Goal: Feedback & Contribution: Submit feedback/report problem

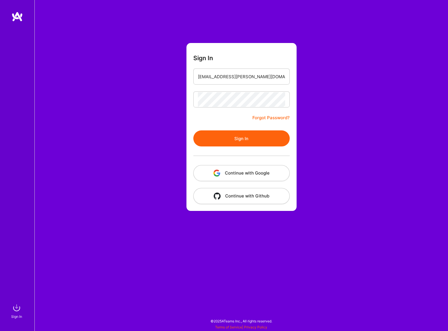
click at [193, 131] on button "Sign In" at bounding box center [241, 139] width 96 height 16
click at [244, 178] on button "Continue with Google" at bounding box center [241, 173] width 96 height 16
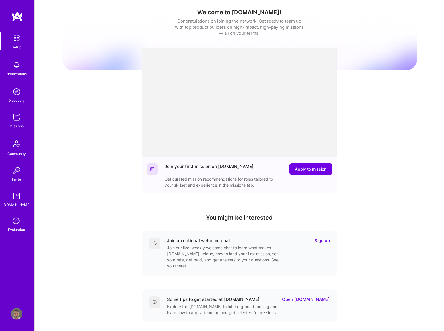
click at [17, 221] on icon at bounding box center [16, 221] width 11 height 11
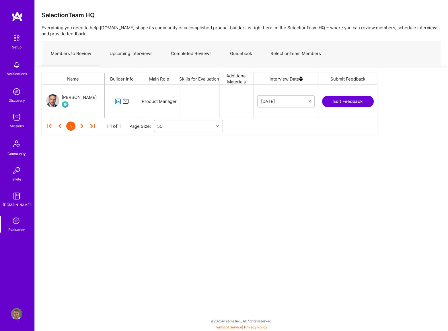
scroll to position [29, 332]
click at [126, 51] on link "Upcoming Interviews" at bounding box center [130, 53] width 61 height 25
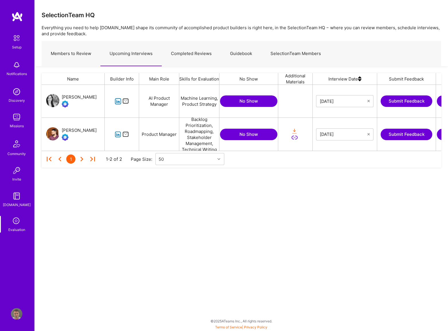
scroll to position [62, 396]
click at [85, 129] on div "[PERSON_NAME]" at bounding box center [79, 130] width 35 height 7
click at [119, 135] on icon "grid" at bounding box center [118, 134] width 7 height 7
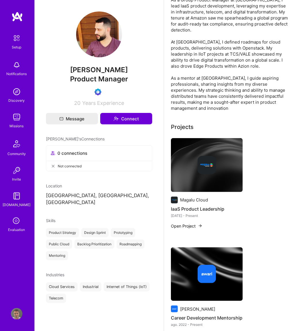
scroll to position [78, 0]
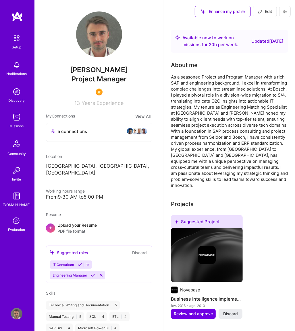
click at [18, 227] on div "Evaluation" at bounding box center [16, 230] width 17 height 6
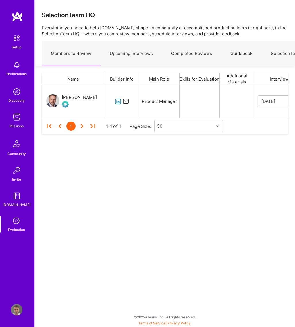
click at [123, 55] on link "Upcoming Interviews" at bounding box center [130, 53] width 61 height 25
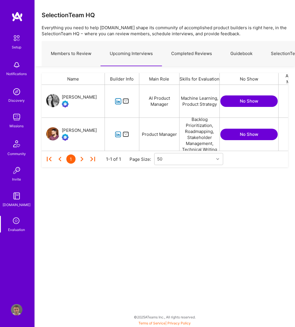
scroll to position [62, 242]
click at [85, 131] on div "[PERSON_NAME]" at bounding box center [79, 130] width 35 height 7
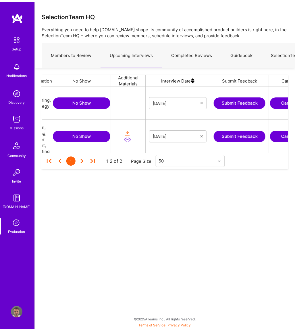
scroll to position [0, 197]
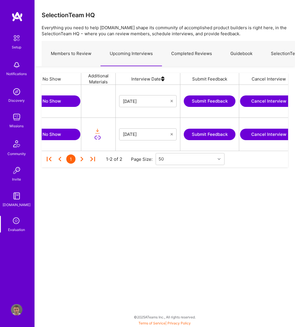
click at [205, 134] on button "Submit Feedback" at bounding box center [210, 134] width 52 height 11
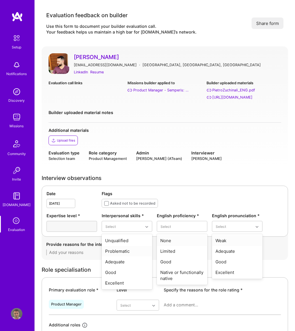
click at [200, 190] on div "Date Aug 25,2025 Flags Asked not to be recorded Expertise level * Interpersonal…" at bounding box center [165, 211] width 246 height 51
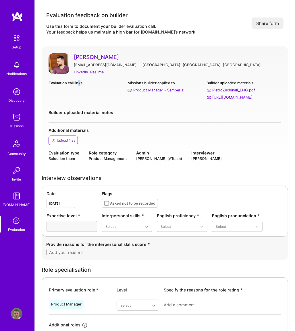
drag, startPoint x: 79, startPoint y: 87, endPoint x: 81, endPoint y: 96, distance: 9.6
click at [81, 96] on div "Evaluation call links" at bounding box center [85, 90] width 74 height 20
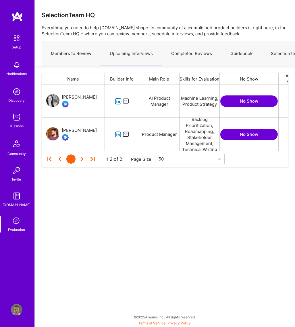
scroll to position [62, 242]
click at [137, 52] on link "Upcoming Interviews" at bounding box center [130, 53] width 61 height 25
click at [142, 49] on link "Upcoming Interviews" at bounding box center [130, 53] width 61 height 25
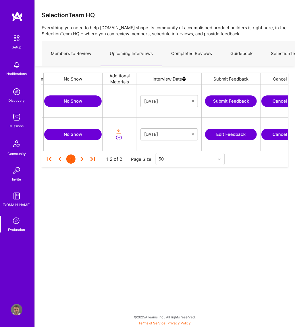
scroll to position [0, 211]
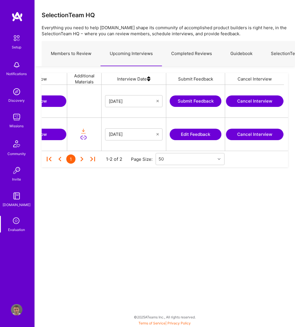
click at [196, 133] on button "Edit Feedback" at bounding box center [196, 134] width 52 height 11
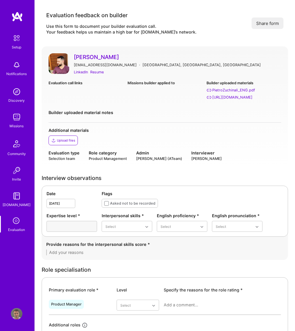
click at [22, 221] on link "Evaluation" at bounding box center [17, 224] width 36 height 17
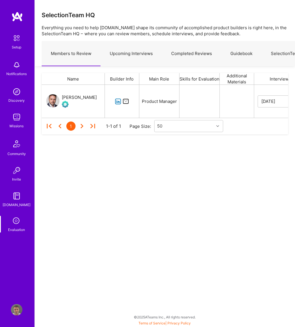
scroll to position [29, 242]
click at [191, 51] on link "Completed Reviews" at bounding box center [191, 53] width 59 height 25
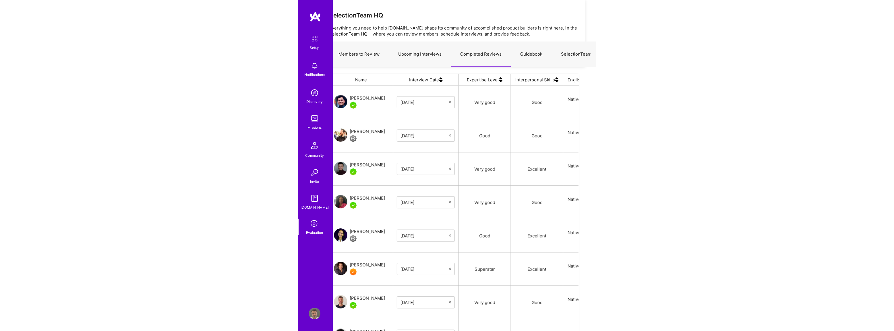
scroll to position [267, 448]
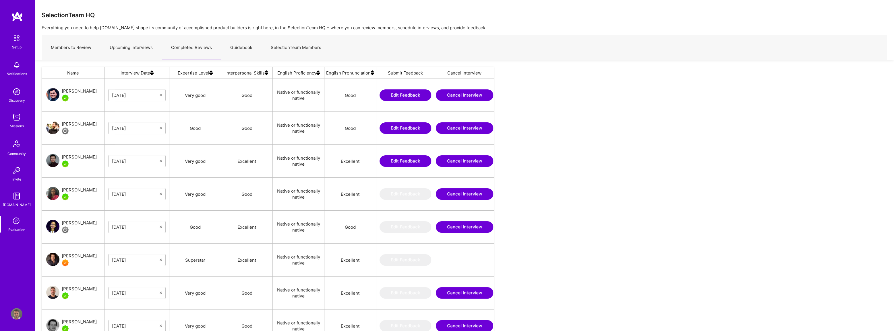
click at [298, 129] on button "Edit Feedback" at bounding box center [405, 128] width 52 height 11
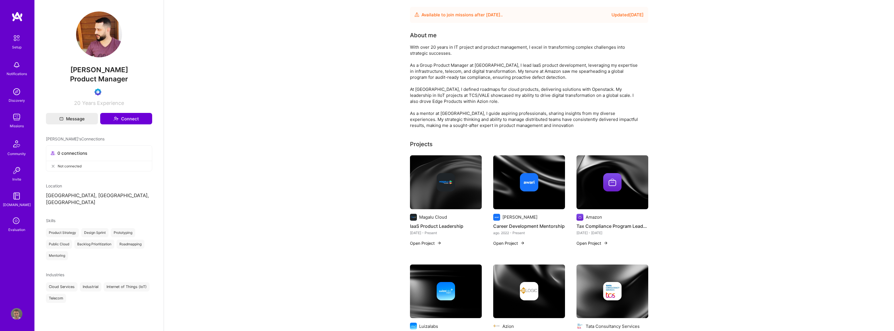
scroll to position [78, 0]
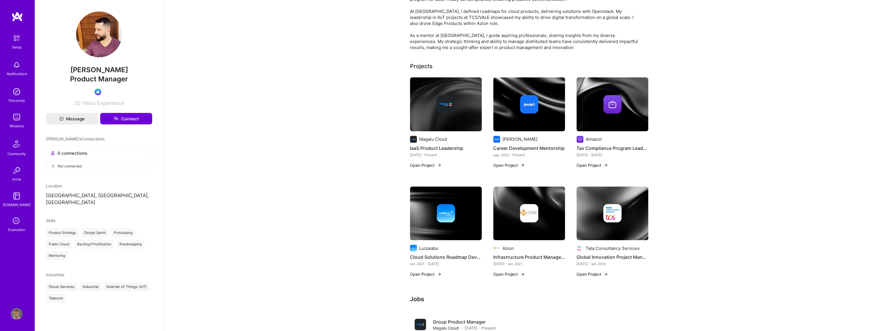
click at [16, 218] on icon at bounding box center [16, 221] width 11 height 11
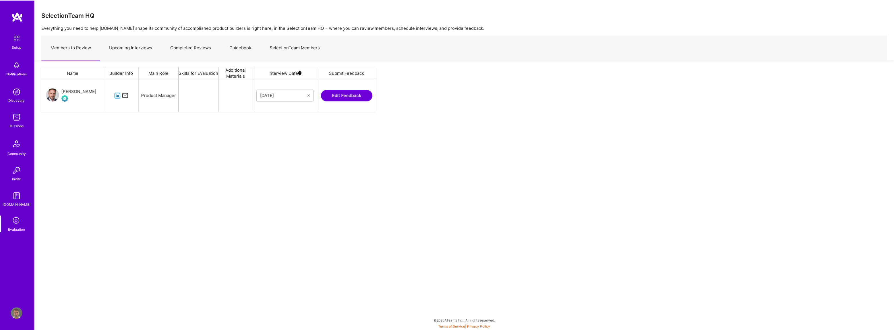
scroll to position [29, 332]
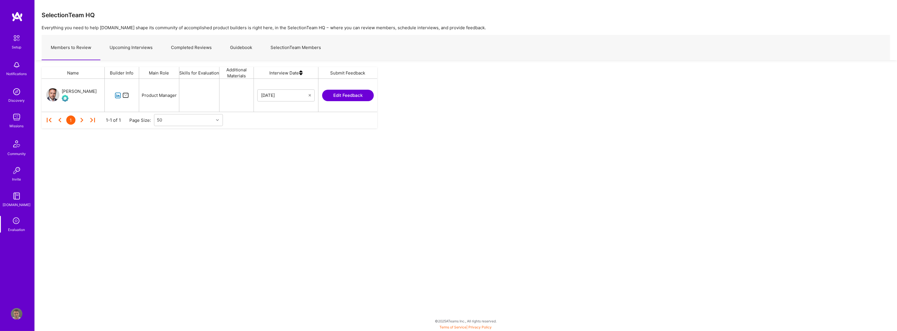
click at [186, 48] on link "Completed Reviews" at bounding box center [191, 47] width 59 height 25
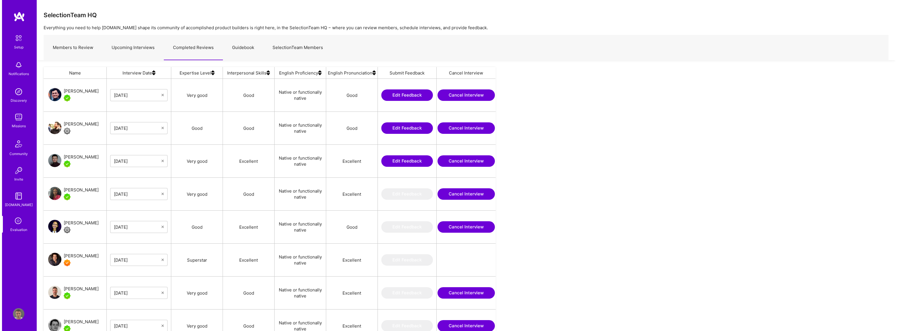
scroll to position [267, 448]
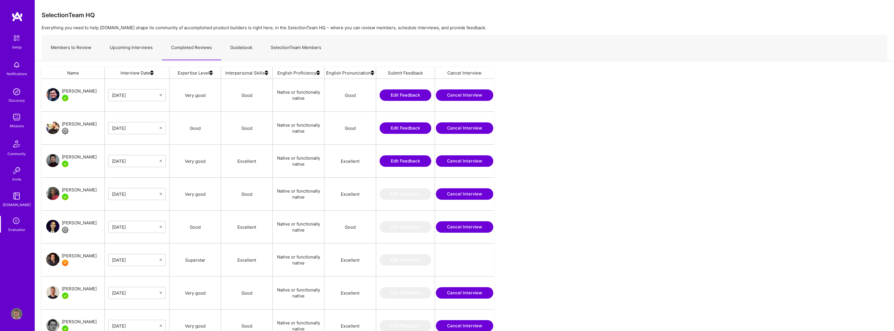
click at [396, 91] on button "Edit Feedback" at bounding box center [405, 95] width 52 height 11
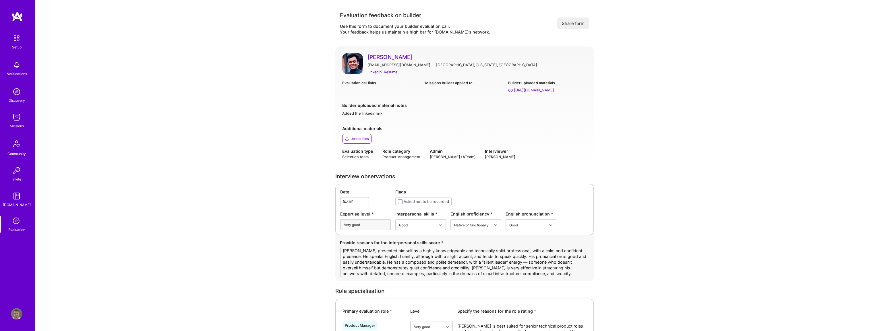
drag, startPoint x: 353, startPoint y: 92, endPoint x: 354, endPoint y: 96, distance: 4.0
click at [354, 96] on div "Evaluation call links Missions builder applied to Builder uploaded materials ht…" at bounding box center [464, 89] width 244 height 18
click at [14, 230] on div "Evaluation" at bounding box center [16, 230] width 17 height 6
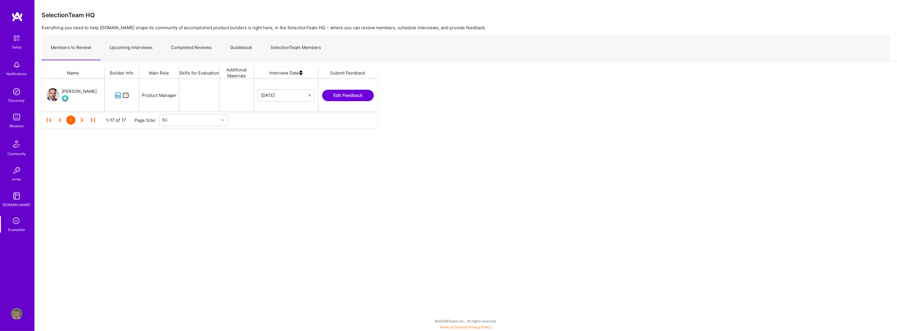
scroll to position [29, 332]
click at [132, 43] on link "Upcoming Interviews" at bounding box center [130, 47] width 61 height 25
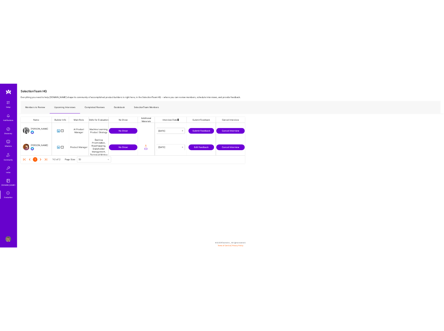
scroll to position [62, 449]
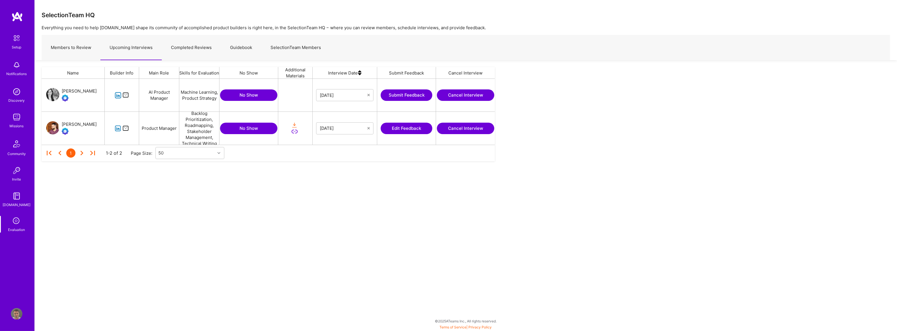
click at [407, 128] on button "Edit Feedback" at bounding box center [407, 128] width 52 height 11
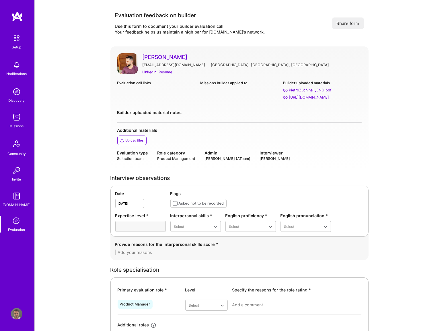
click at [149, 221] on div at bounding box center [140, 226] width 51 height 11
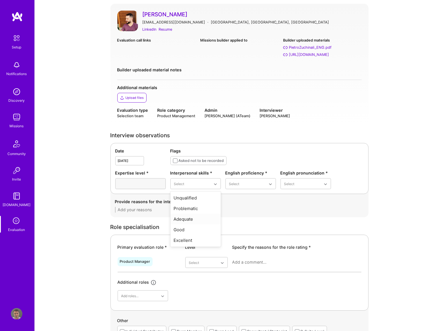
scroll to position [52, 0]
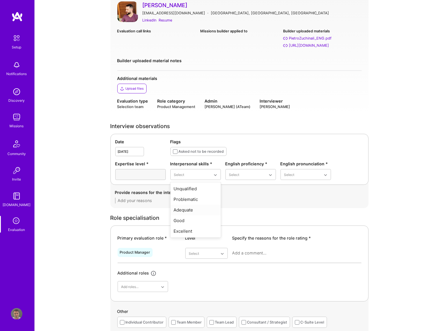
click at [346, 202] on textarea at bounding box center [239, 201] width 249 height 6
click at [200, 288] on div "Adequate" at bounding box center [206, 289] width 42 height 11
click at [311, 207] on div "Provide reasons for the interpersonal skills score *" at bounding box center [239, 196] width 258 height 23
click at [192, 220] on div "Good" at bounding box center [195, 221] width 51 height 11
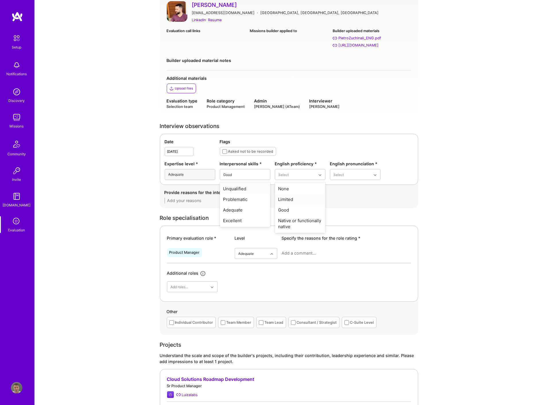
click at [298, 211] on div "Good" at bounding box center [300, 210] width 51 height 11
click at [350, 201] on div "Adequate" at bounding box center [355, 199] width 51 height 11
click at [212, 202] on textarea at bounding box center [288, 201] width 249 height 6
paste textarea "[PERSON_NAME] presented himself with professionalism and humility throughout th…"
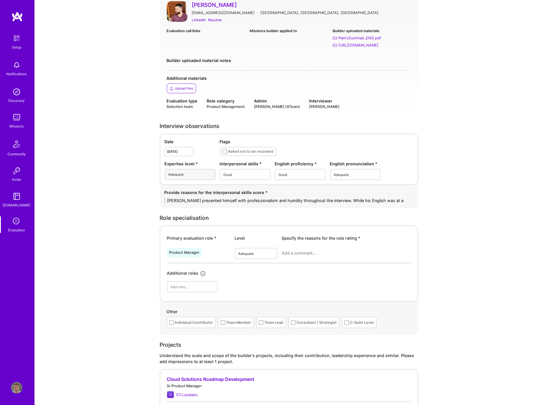
scroll to position [0, 0]
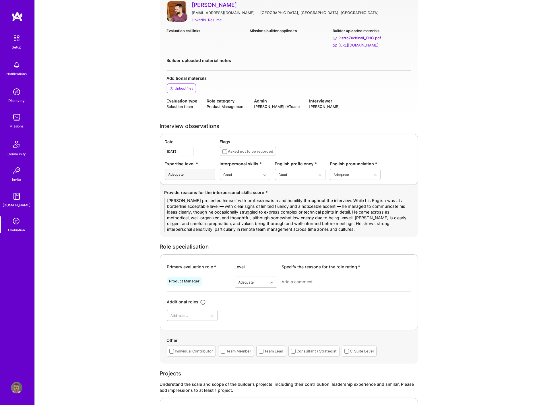
type textarea "[PERSON_NAME] presented himself with professionalism and humility throughout th…"
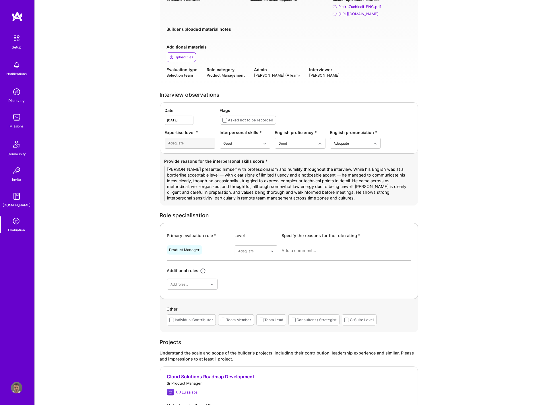
scroll to position [84, 0]
click at [315, 249] on textarea at bounding box center [346, 250] width 129 height 6
paste textarea "Pietro is well-qualified for senior roles in technical product management, espe…"
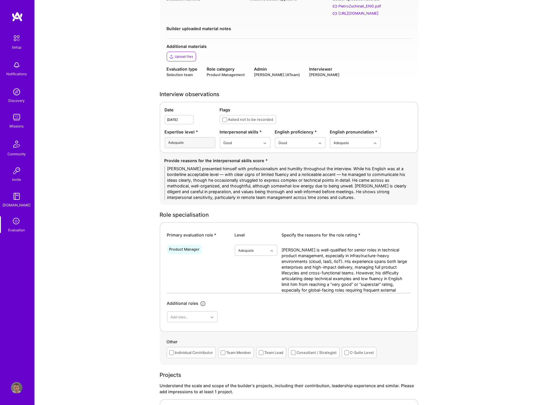
scroll to position [0, 0]
drag, startPoint x: 310, startPoint y: 257, endPoint x: 329, endPoint y: 257, distance: 18.7
click at [329, 257] on textarea "Pietro is well-qualified for senior roles in technical product management, espe…" at bounding box center [346, 270] width 129 height 46
drag, startPoint x: 305, startPoint y: 285, endPoint x: 365, endPoint y: 285, distance: 60.6
click at [365, 285] on textarea "Pietro is well-qualified for senior roles in technical product management, esse…" at bounding box center [346, 270] width 129 height 46
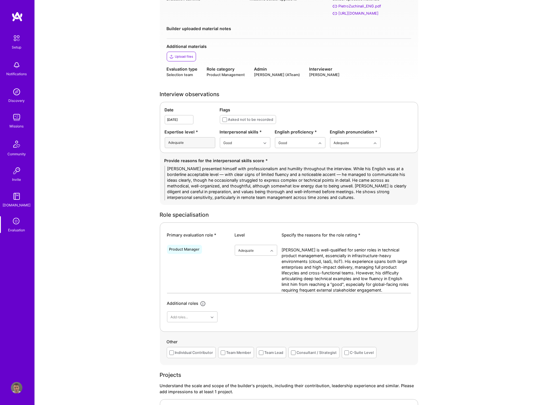
drag, startPoint x: 316, startPoint y: 287, endPoint x: 368, endPoint y: 291, distance: 52.1
click at [368, 291] on textarea "Pietro is well-qualified for senior roles in technical product management, esse…" at bounding box center [346, 270] width 129 height 46
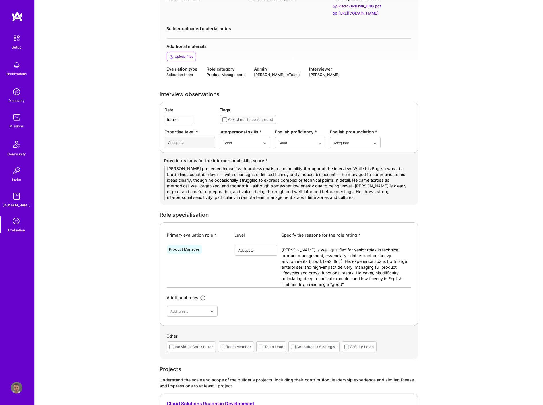
type textarea "[PERSON_NAME] is well-qualified for senior roles in technical product managemen…"
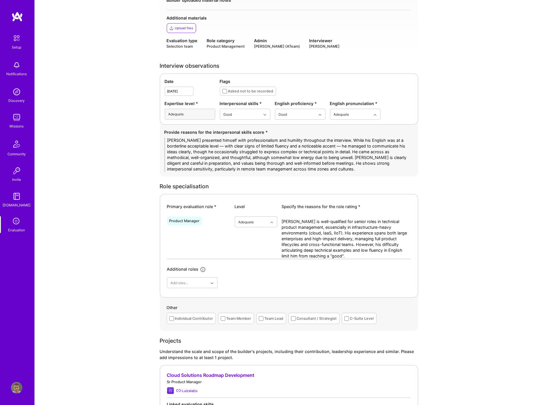
scroll to position [180, 0]
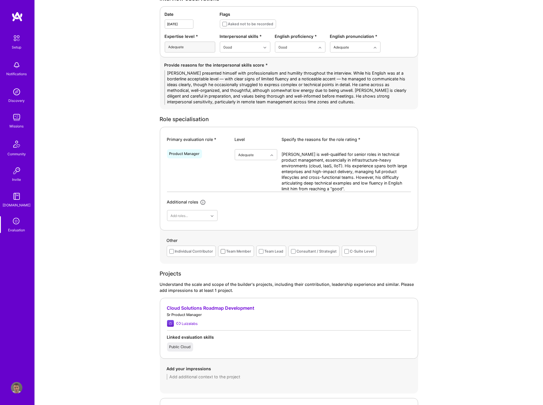
click at [223, 251] on span at bounding box center [223, 251] width 5 height 5
click at [0, 0] on input "checkbox" at bounding box center [0, 0] width 0 height 0
click at [259, 251] on span at bounding box center [261, 251] width 5 height 5
click at [0, 0] on input "checkbox" at bounding box center [0, 0] width 0 height 0
click at [174, 250] on div "Individual Contributor" at bounding box center [191, 251] width 49 height 11
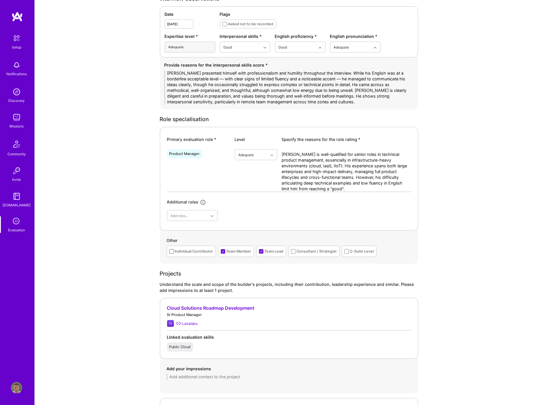
click at [173, 252] on span at bounding box center [171, 251] width 5 height 5
click at [0, 0] on input "checkbox" at bounding box center [0, 0] width 0 height 0
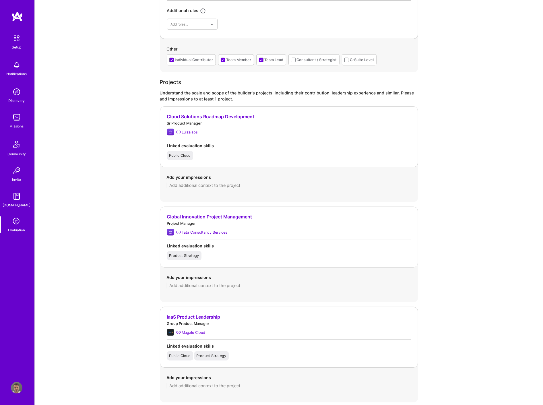
scroll to position [403, 0]
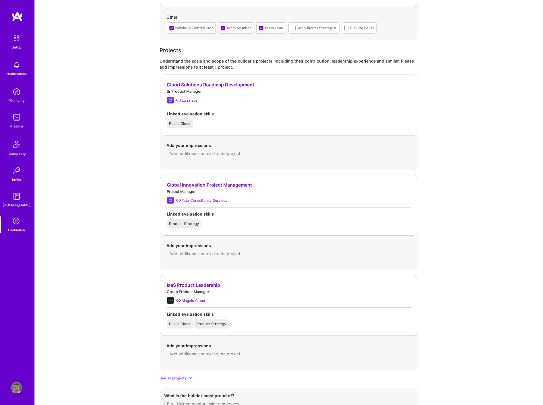
click at [213, 331] on textarea at bounding box center [289, 354] width 244 height 6
paste textarea "At Magalu Cloud, he leads compute and VM product development end-to-end. He’s b…"
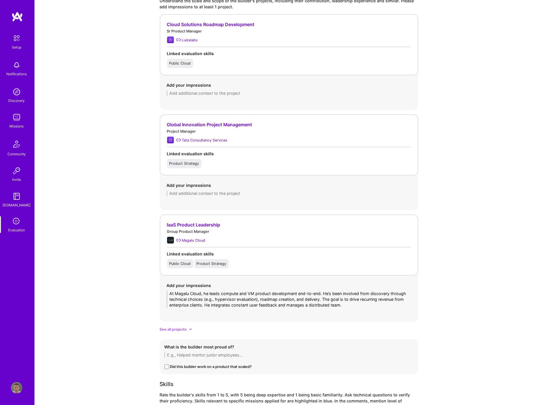
scroll to position [467, 0]
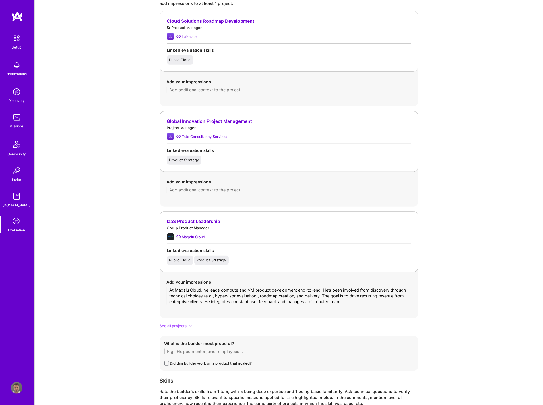
drag, startPoint x: 205, startPoint y: 302, endPoint x: 357, endPoint y: 302, distance: 152.4
click at [357, 302] on textarea "At Magalu Cloud, he leads compute and VM product development end-to-end. He’s b…" at bounding box center [289, 295] width 244 height 17
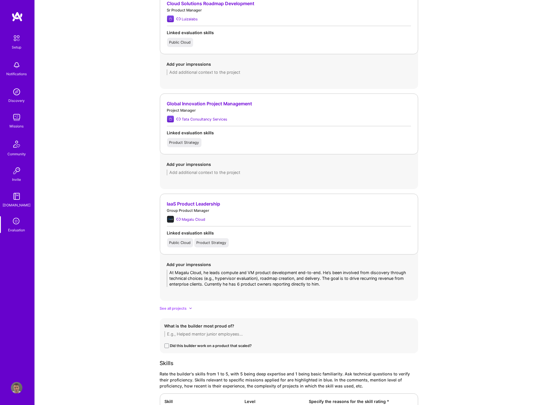
scroll to position [498, 0]
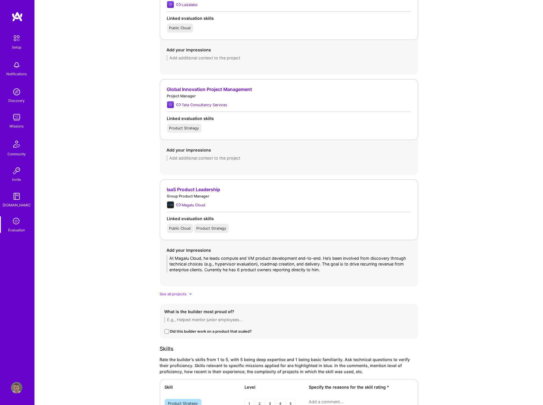
type textarea "At Magalu Cloud, he leads compute and VM product development end-to-end. He’s b…"
click at [180, 295] on span "See all projects" at bounding box center [173, 294] width 27 height 6
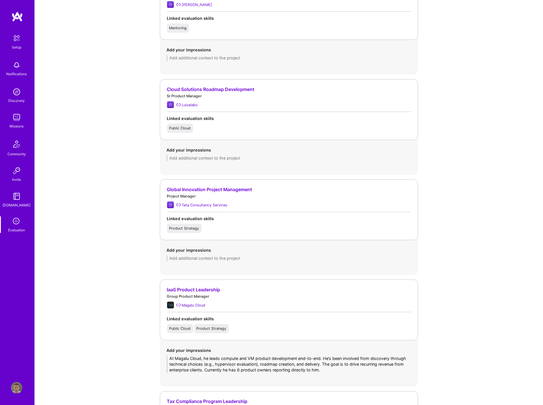
scroll to position [599, 0]
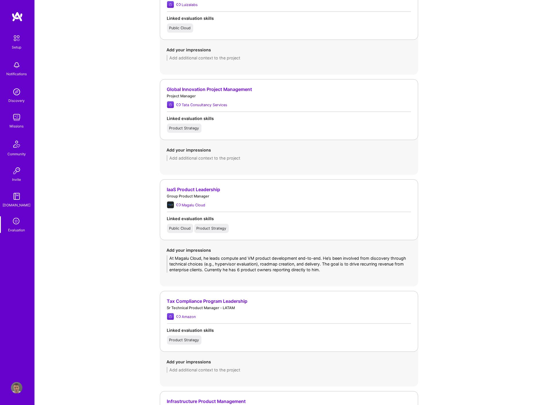
click at [198, 331] on textarea at bounding box center [289, 370] width 244 height 6
paste textarea "he led a global program focused on audit-ready tax compliance, which required r…"
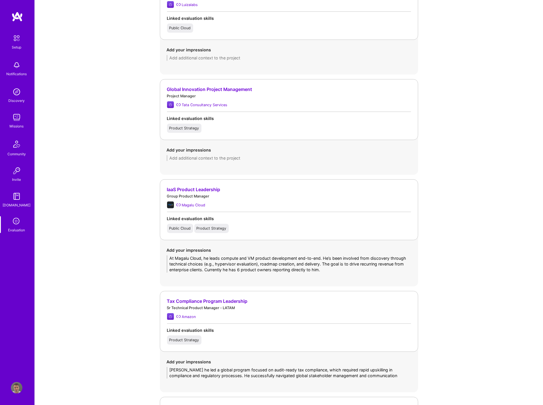
click at [187, 331] on textarea "Pietro he led a global program focused on audit-ready tax compliance, which req…" at bounding box center [289, 372] width 244 height 11
type textarea "[PERSON_NAME] led a global program focused on audit-ready tax compliance, which…"
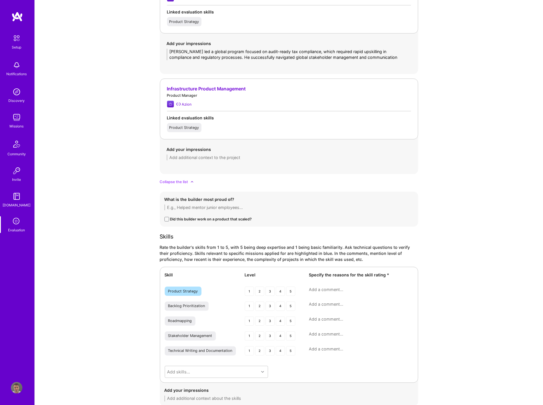
scroll to position [917, 0]
click at [210, 207] on textarea at bounding box center [288, 207] width 249 height 6
paste textarea "Pietro is most proud of his current work at Magalu Cloud, where he owns the com…"
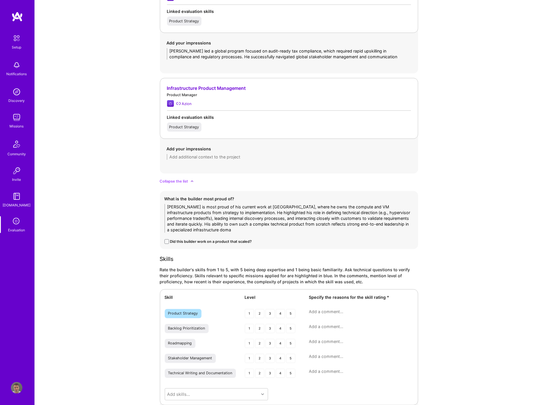
scroll to position [0, 0]
drag, startPoint x: 287, startPoint y: 225, endPoint x: 300, endPoint y: 224, distance: 13.3
click at [300, 224] on textarea "Pietro is most proud of his current work at Magalu Cloud, where he owns the com…" at bounding box center [288, 218] width 249 height 29
click at [235, 228] on textarea "Pietro is most proud of his current work at Magalu Cloud, where he owns the com…" at bounding box center [288, 218] width 249 height 29
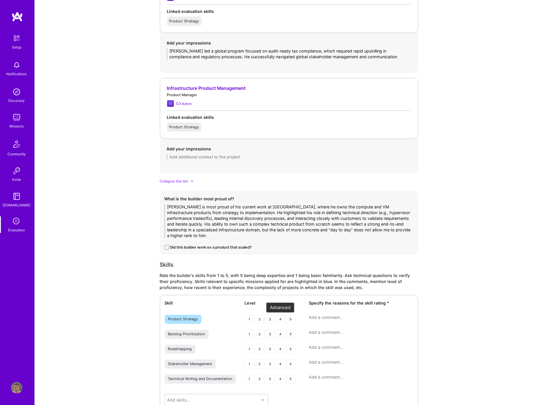
type textarea "[PERSON_NAME] is most proud of his current work at [GEOGRAPHIC_DATA], where he …"
click at [279, 321] on div "4" at bounding box center [280, 319] width 9 height 9
click at [272, 331] on div "3" at bounding box center [269, 334] width 9 height 9
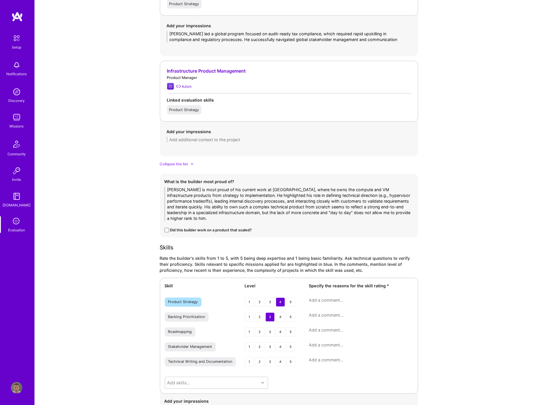
scroll to position [949, 0]
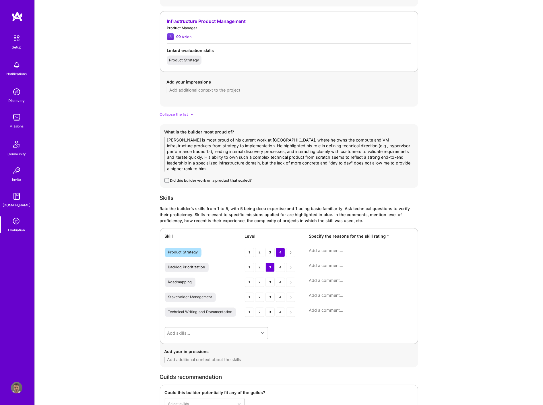
click at [209, 331] on div "Add skills..." at bounding box center [216, 333] width 103 height 12
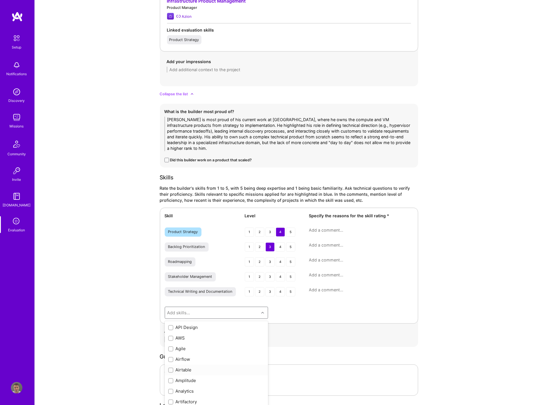
scroll to position [1010, 0]
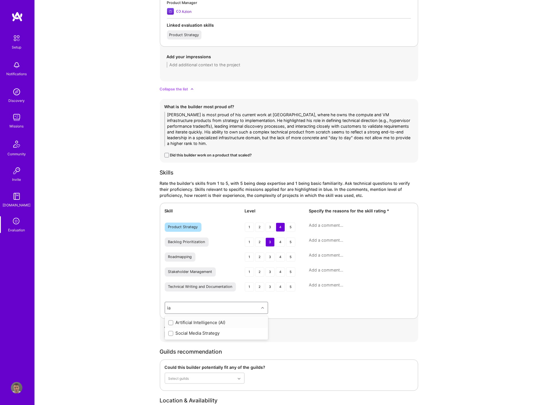
type input "i"
checkbox input "true"
click at [373, 322] on div "Skill Level Specify the reasons for the skill rating * Product Strategy 1 2 3 4…" at bounding box center [289, 272] width 258 height 139
drag, startPoint x: 280, startPoint y: 273, endPoint x: 297, endPoint y: 272, distance: 16.4
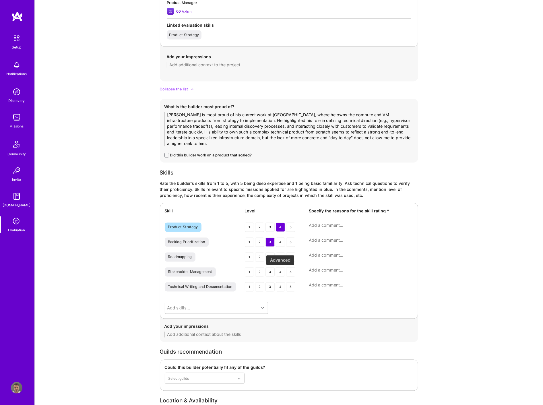
click at [280, 273] on div "4" at bounding box center [280, 271] width 9 height 9
click at [323, 272] on textarea at bounding box center [361, 270] width 104 height 6
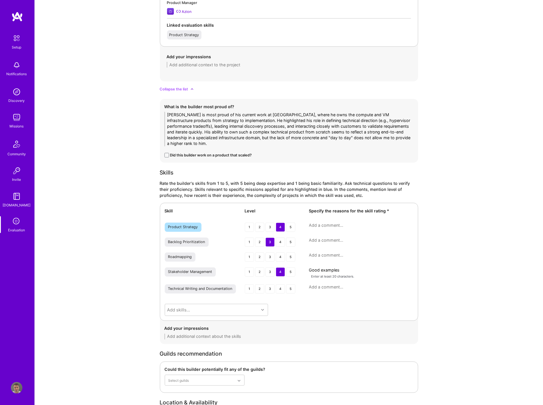
paste textarea "examples at Amazon and Magalu; good cultural sensitivity."
type textarea "Good examples examples at Amazon and Magalu; good cultural sensitivity."
click at [316, 256] on textarea at bounding box center [361, 256] width 104 height 6
paste textarea "Focuses on revenue impact but provides basic frameworks. Still evolving."
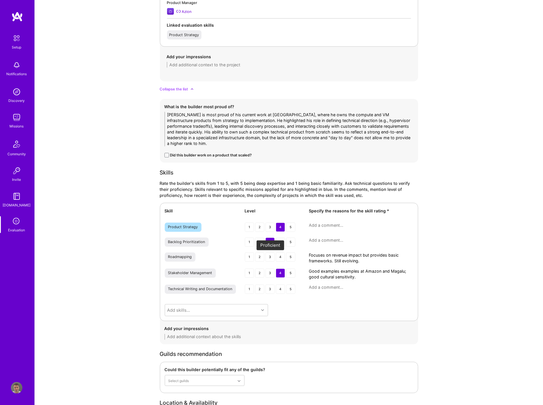
type textarea "Focuses on revenue impact but provides basic frameworks. Still evolving."
click at [270, 258] on div "3" at bounding box center [269, 257] width 9 height 9
click at [317, 240] on textarea at bounding box center [361, 241] width 104 height 6
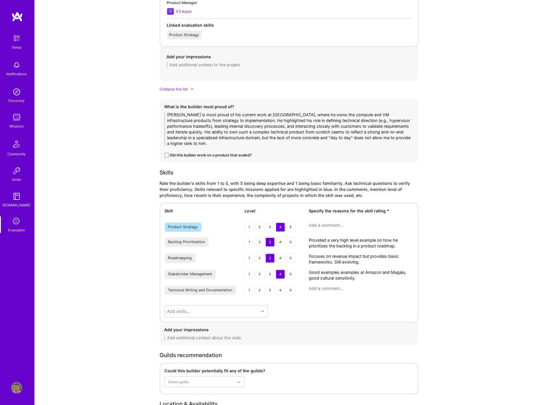
type textarea "Provided a very high level example on how he prioritizes the backlog in a produ…"
click at [324, 229] on div "Product Strategy 1 2 3 4 5" at bounding box center [289, 228] width 249 height 10
click at [327, 228] on textarea at bounding box center [361, 226] width 104 height 6
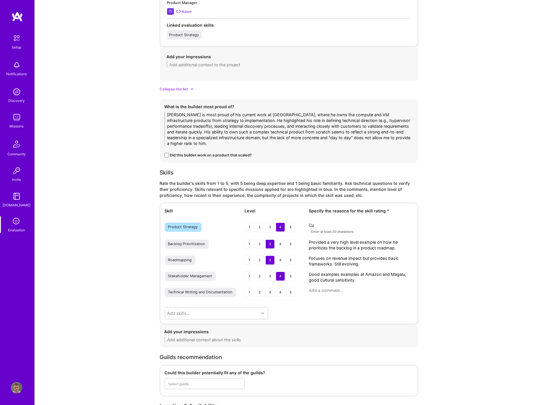
type textarea "C"
drag, startPoint x: 341, startPoint y: 224, endPoint x: 362, endPoint y: 204, distance: 28.2
click at [341, 223] on textarea "Directly involved in Magalu's strategy and ghidance for the infrastructure prod…" at bounding box center [361, 228] width 104 height 11
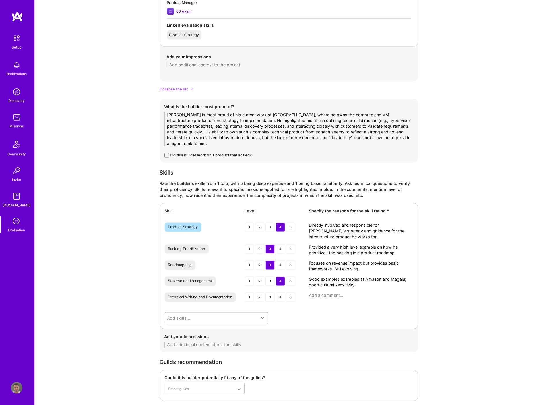
type textarea "Directly involved and responsible for [PERSON_NAME]'s strategy and ghidance for…"
drag, startPoint x: 217, startPoint y: 319, endPoint x: 218, endPoint y: 316, distance: 3.6
click at [217, 319] on div "Add skills..." at bounding box center [212, 318] width 94 height 11
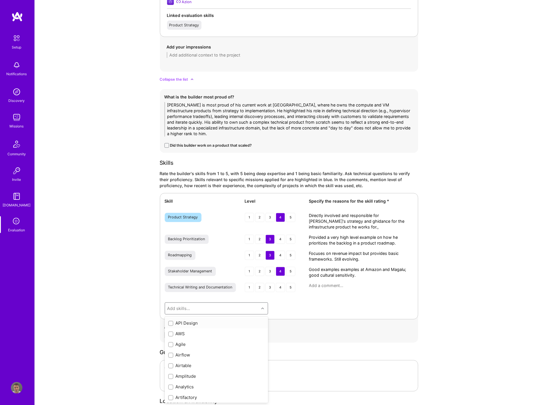
scroll to position [1020, 0]
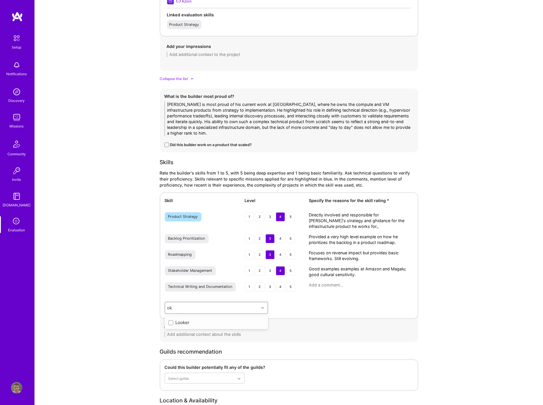
type input "o"
type input "k"
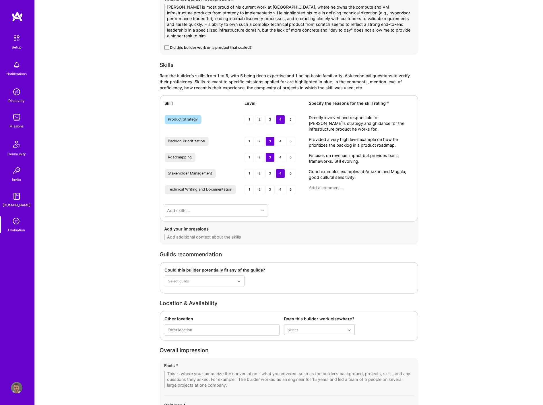
scroll to position [1115, 0]
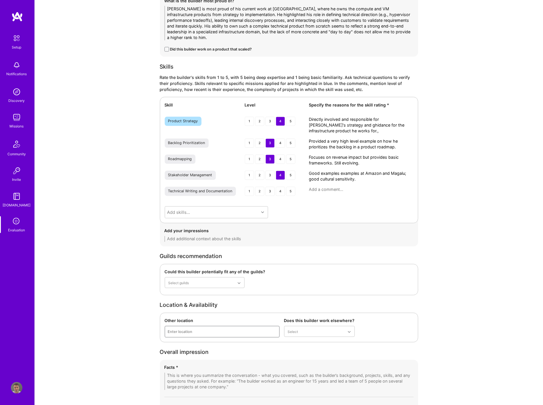
click at [204, 331] on div "Enter location" at bounding box center [222, 331] width 114 height 11
type input "[GEOGRAPHIC_DATA]"
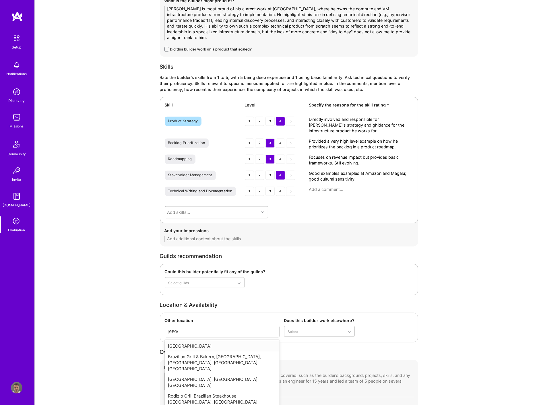
click at [212, 331] on div "[GEOGRAPHIC_DATA]" at bounding box center [222, 346] width 115 height 11
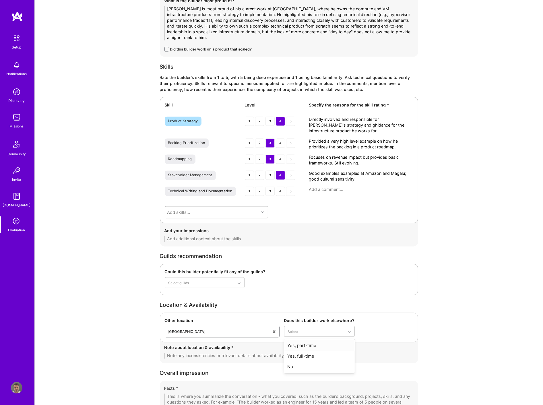
click at [223, 331] on div "[GEOGRAPHIC_DATA]" at bounding box center [217, 331] width 104 height 11
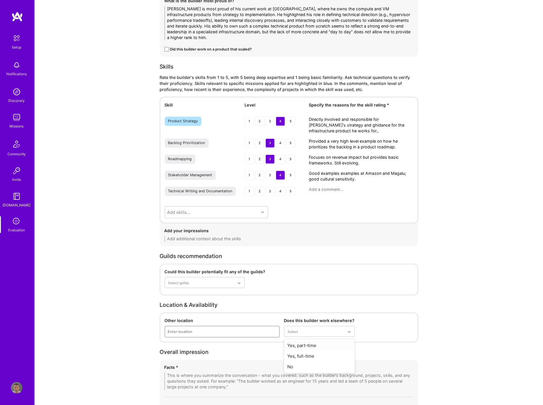
click at [242, 331] on div "Enter location" at bounding box center [222, 331] width 114 height 11
type input "Porto alegre"
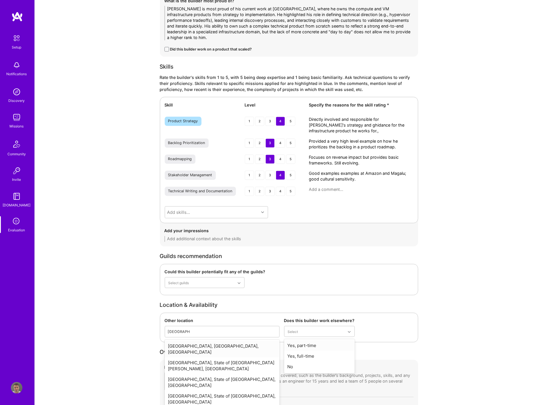
click at [226, 331] on div "[GEOGRAPHIC_DATA], [GEOGRAPHIC_DATA], [GEOGRAPHIC_DATA]" at bounding box center [222, 349] width 115 height 17
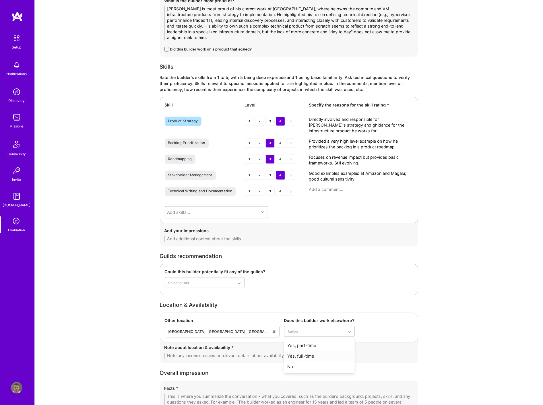
click at [315, 331] on div "Yes, full-time" at bounding box center [319, 356] width 71 height 11
click at [243, 331] on div "Note about location & availability *" at bounding box center [288, 352] width 249 height 14
click at [243, 331] on textarea at bounding box center [288, 356] width 249 height 6
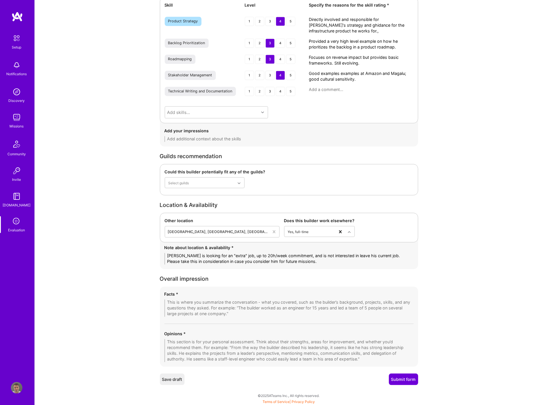
scroll to position [1217, 0]
type textarea "[PERSON_NAME] is looking for an "extra" job, up to 20h/week commitment, and is …"
click at [191, 303] on textarea at bounding box center [288, 307] width 249 height 17
paste textarea "The call revealed [PERSON_NAME] to be an experienced and capable technical prod…"
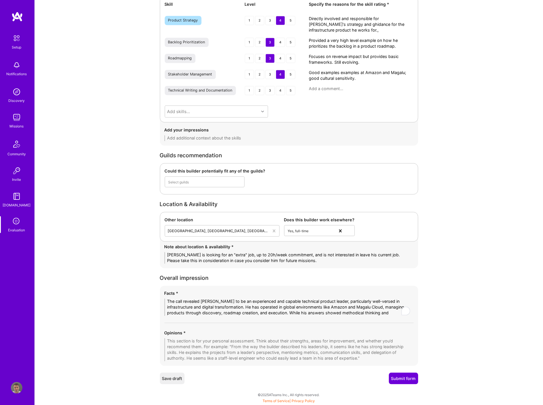
scroll to position [0, 0]
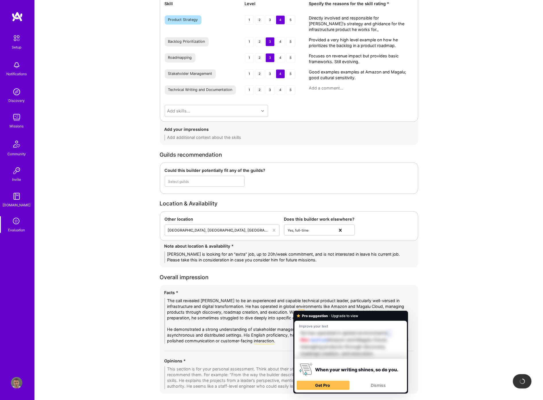
click at [231, 312] on textarea "The call revealed [PERSON_NAME] to be an experienced and capable technical prod…" at bounding box center [288, 321] width 249 height 46
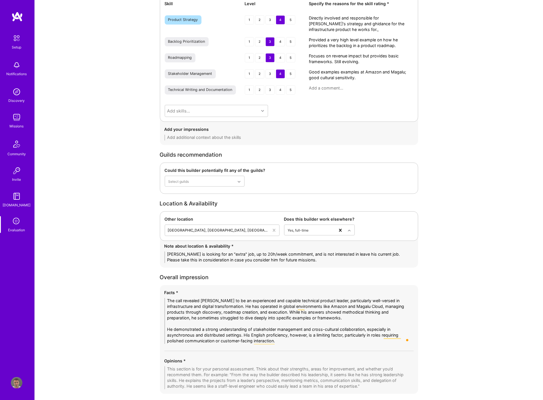
type textarea "The call revealed [PERSON_NAME] to be an experienced and capable technical prod…"
click at [245, 331] on textarea at bounding box center [288, 377] width 249 height 23
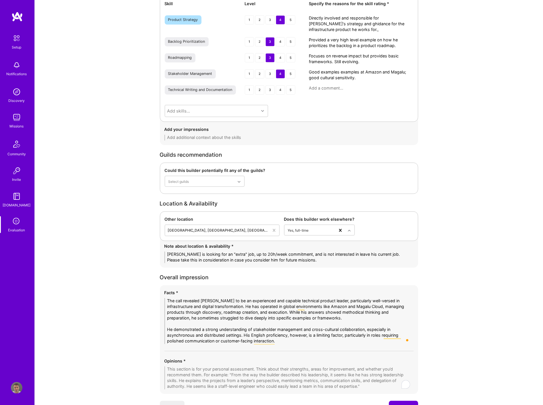
paste textarea "Pietro brings a wealth of experience in infrastructure product management, havi…"
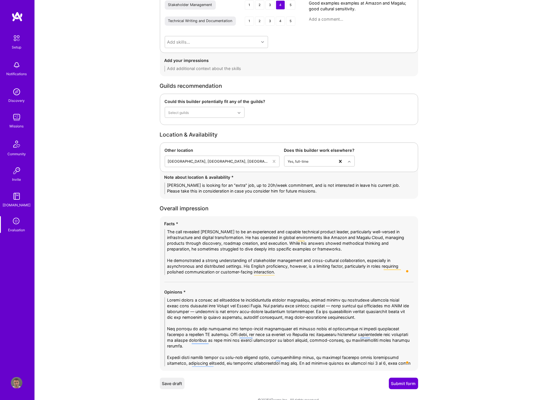
scroll to position [1296, 0]
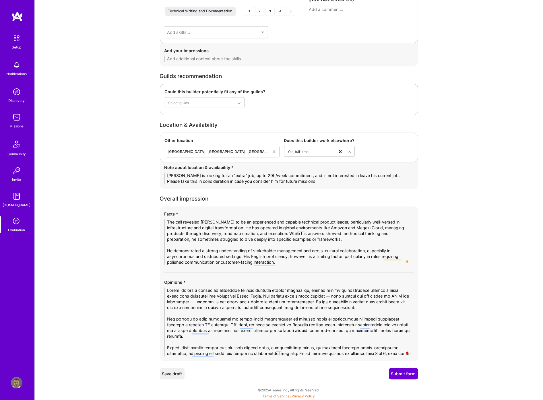
click at [242, 331] on textarea "To enrich screen reader interactions, please activate Accessibility in Grammarl…" at bounding box center [288, 322] width 249 height 69
drag, startPoint x: 164, startPoint y: 342, endPoint x: 399, endPoint y: 354, distance: 234.8
click at [399, 331] on textarea "To enrich screen reader interactions, please activate Accessibility in Grammarl…" at bounding box center [288, 322] width 249 height 69
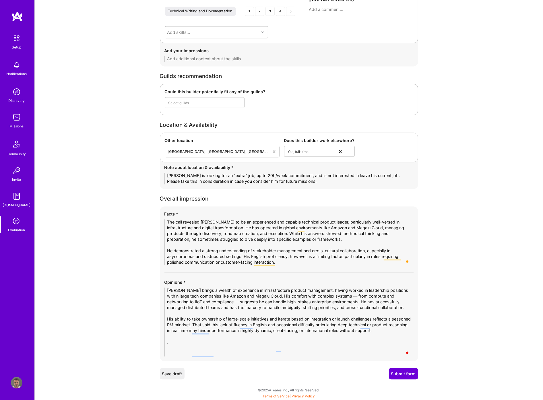
scroll to position [1284, 0]
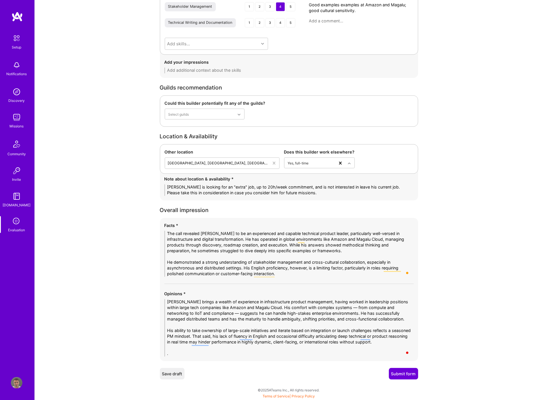
click at [182, 331] on textarea "Pietro brings a wealth of experience in infrastructure product management, havi…" at bounding box center [288, 327] width 249 height 57
type textarea "[PERSON_NAME] brings a wealth of experience in infrastructure product managemen…"
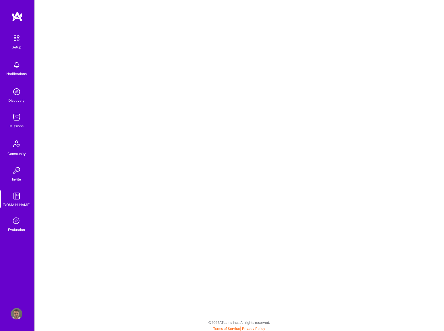
click at [18, 218] on icon at bounding box center [16, 221] width 11 height 11
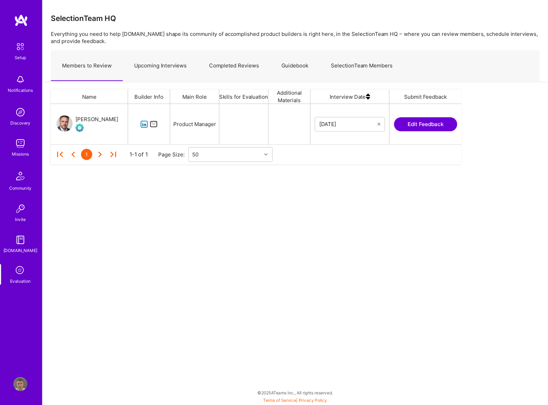
scroll to position [29, 332]
click at [244, 54] on link "Guidebook" at bounding box center [241, 53] width 40 height 25
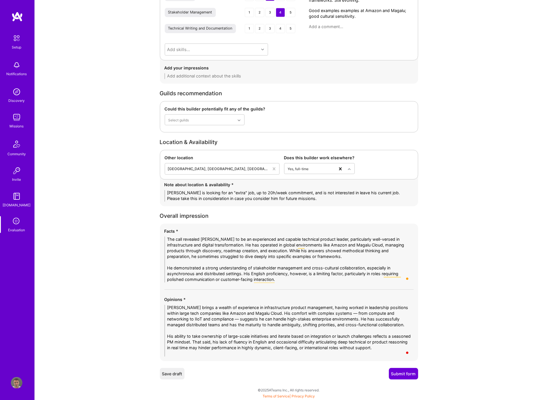
click at [166, 336] on textarea "[PERSON_NAME] brings a wealth of experience in infrastructure product managemen…" at bounding box center [288, 331] width 249 height 52
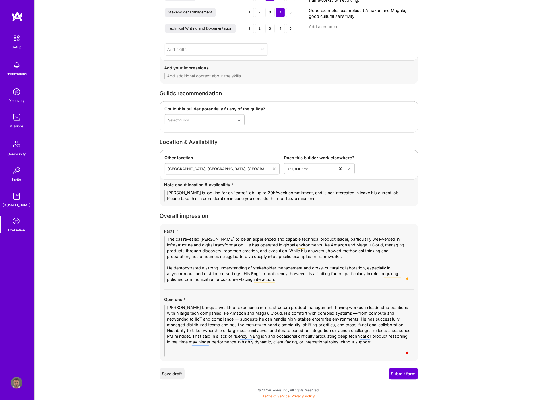
scroll to position [1273, 0]
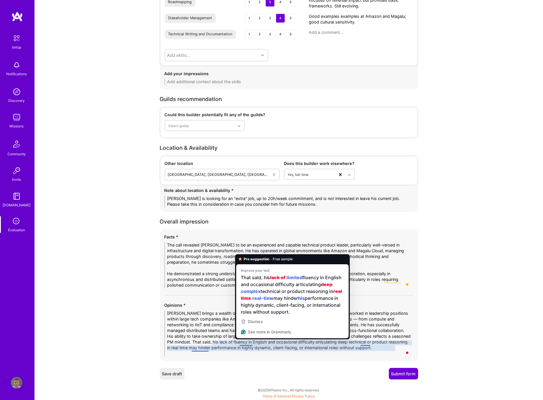
click at [268, 319] on div "Dismiss" at bounding box center [292, 321] width 105 height 9
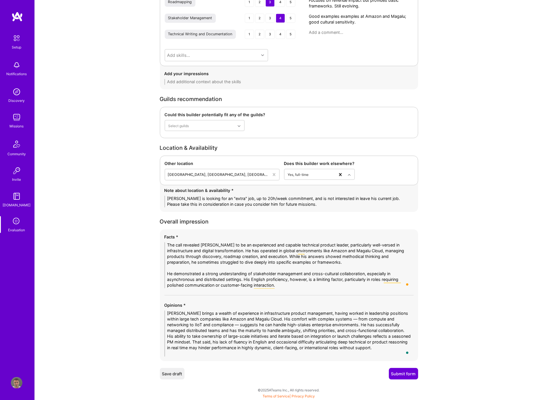
click at [363, 339] on textarea "[PERSON_NAME] brings a wealth of experience in infrastructure product managemen…" at bounding box center [288, 333] width 249 height 46
click at [358, 333] on textarea "[PERSON_NAME] brings a wealth of experience in infrastructure product managemen…" at bounding box center [288, 333] width 249 height 46
click at [172, 325] on textarea "[PERSON_NAME] brings a wealth of experience in infrastructure product managemen…" at bounding box center [288, 333] width 249 height 46
click at [167, 313] on textarea "[PERSON_NAME] brings a wealth of experience in infrastructure product managemen…" at bounding box center [288, 333] width 249 height 46
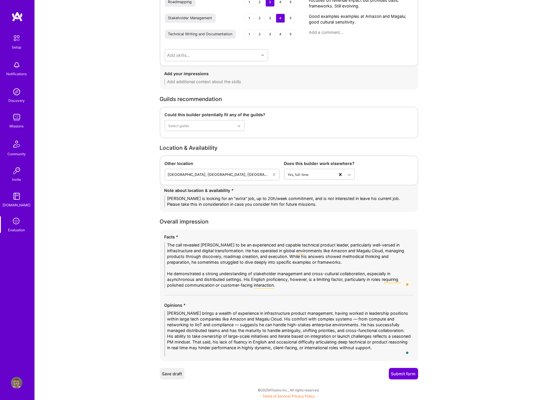
type textarea "[PERSON_NAME] brings a wealth of experience in infrastructure product managemen…"
drag, startPoint x: 265, startPoint y: 271, endPoint x: 238, endPoint y: 256, distance: 31.2
click at [242, 257] on textarea "The call revealed [PERSON_NAME] to be an experienced and capable technical prod…" at bounding box center [288, 265] width 249 height 46
drag, startPoint x: 167, startPoint y: 246, endPoint x: 362, endPoint y: 296, distance: 200.5
click at [362, 296] on div "Facts * The call revealed [PERSON_NAME] to be an experienced and capable techni…" at bounding box center [289, 295] width 258 height 132
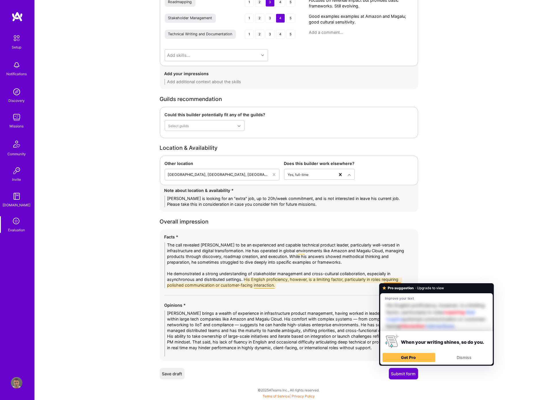
click at [319, 297] on div "Facts * The call revealed [PERSON_NAME] to be an experienced and capable techni…" at bounding box center [289, 295] width 258 height 132
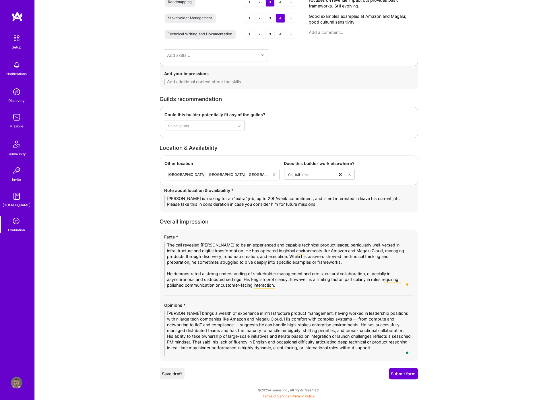
drag, startPoint x: 395, startPoint y: 349, endPoint x: 167, endPoint y: 315, distance: 231.0
click at [167, 315] on textarea "[PERSON_NAME] brings a wealth of experience in infrastructure product managemen…" at bounding box center [288, 333] width 249 height 46
drag, startPoint x: 322, startPoint y: 322, endPoint x: 302, endPoint y: 322, distance: 19.8
click at [302, 322] on textarea "[PERSON_NAME] brings a wealth of experience in infrastructure product managemen…" at bounding box center [288, 333] width 249 height 46
click at [401, 371] on button "Submit form" at bounding box center [403, 373] width 29 height 11
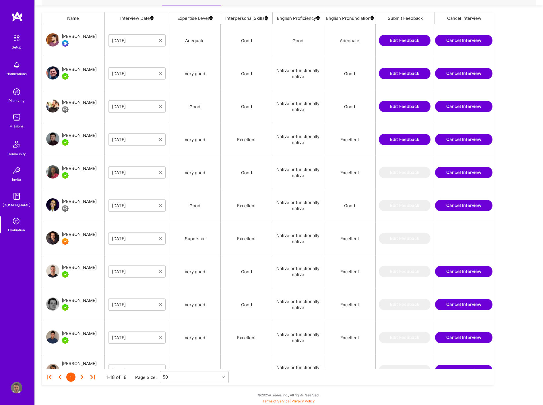
click at [20, 224] on icon at bounding box center [16, 221] width 11 height 11
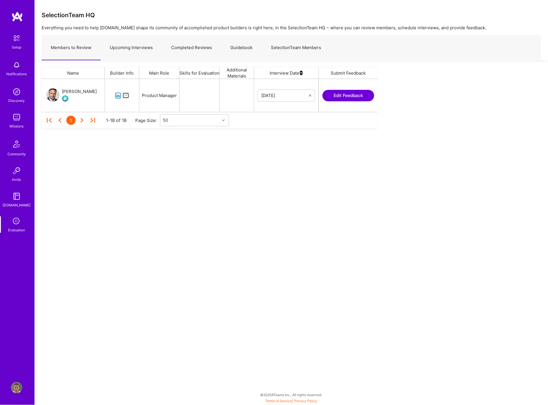
scroll to position [28, 331]
click at [128, 47] on link "Upcoming Interviews" at bounding box center [130, 47] width 61 height 25
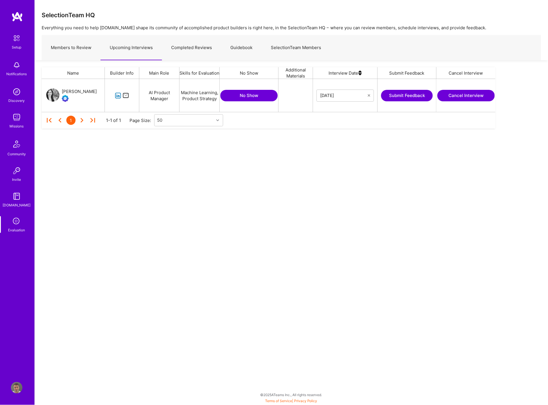
scroll to position [28, 449]
click at [15, 385] on img at bounding box center [16, 387] width 11 height 11
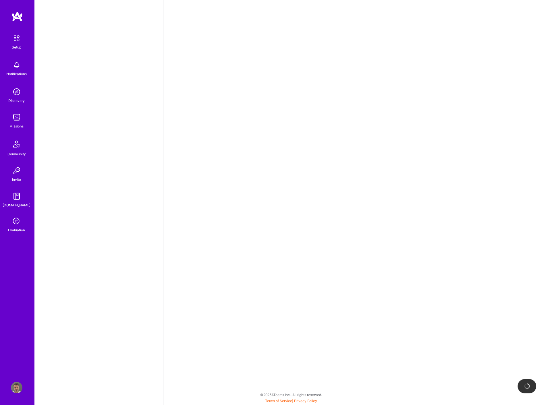
click at [15, 383] on img at bounding box center [16, 387] width 11 height 11
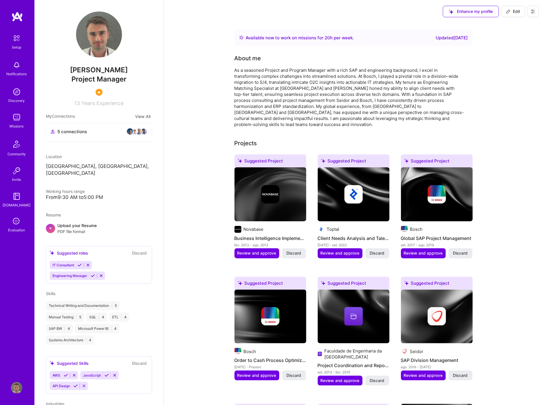
click at [509, 11] on icon at bounding box center [507, 11] width 3 height 3
select select "US"
select select "Right Now"
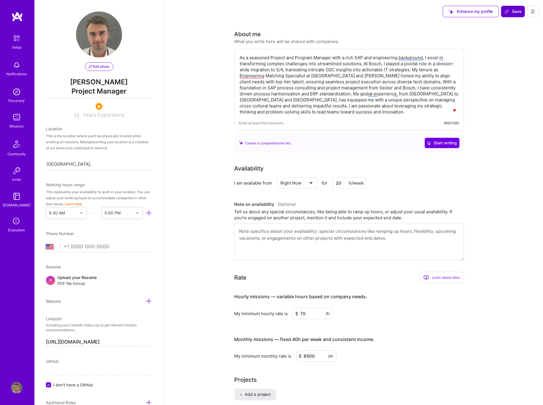
click at [12, 388] on img at bounding box center [16, 387] width 11 height 11
click at [13, 387] on img at bounding box center [16, 387] width 11 height 11
click at [533, 13] on icon at bounding box center [533, 11] width 5 height 5
click at [526, 22] on button "Settings" at bounding box center [517, 24] width 43 height 15
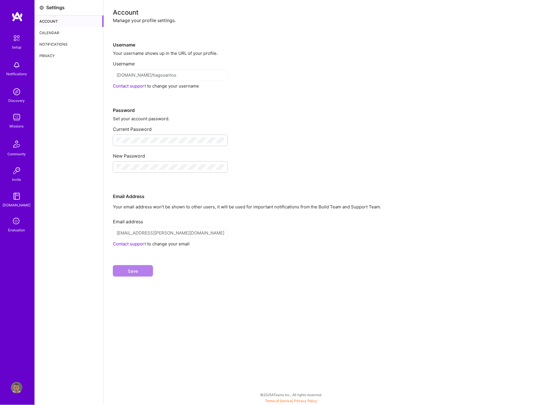
click at [53, 34] on div "Calendar" at bounding box center [69, 32] width 69 height 11
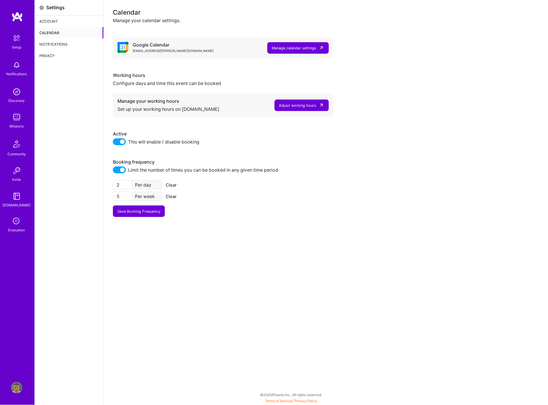
click at [308, 103] on div "Adjust working hours" at bounding box center [297, 105] width 37 height 6
click at [17, 222] on icon at bounding box center [16, 221] width 11 height 11
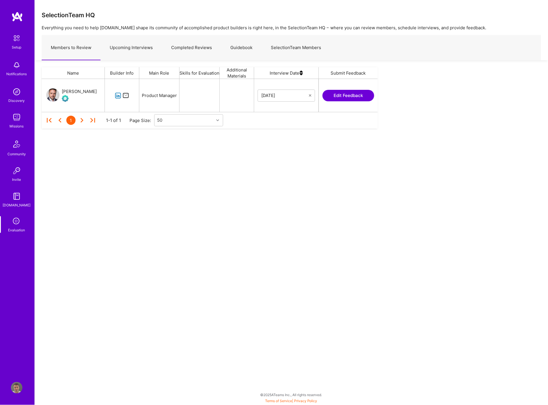
scroll to position [28, 331]
click at [150, 50] on link "Upcoming Interviews" at bounding box center [130, 47] width 61 height 25
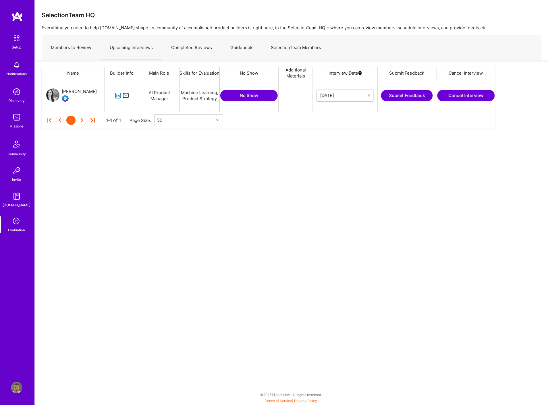
scroll to position [28, 449]
click at [117, 97] on icon "grid" at bounding box center [118, 95] width 7 height 7
